Goal: Register for event/course

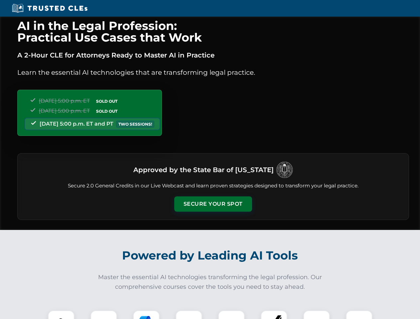
click at [213, 204] on button "Secure Your Spot" at bounding box center [213, 204] width 78 height 15
click at [61, 315] on img at bounding box center [61, 323] width 19 height 19
